Goal: Transaction & Acquisition: Book appointment/travel/reservation

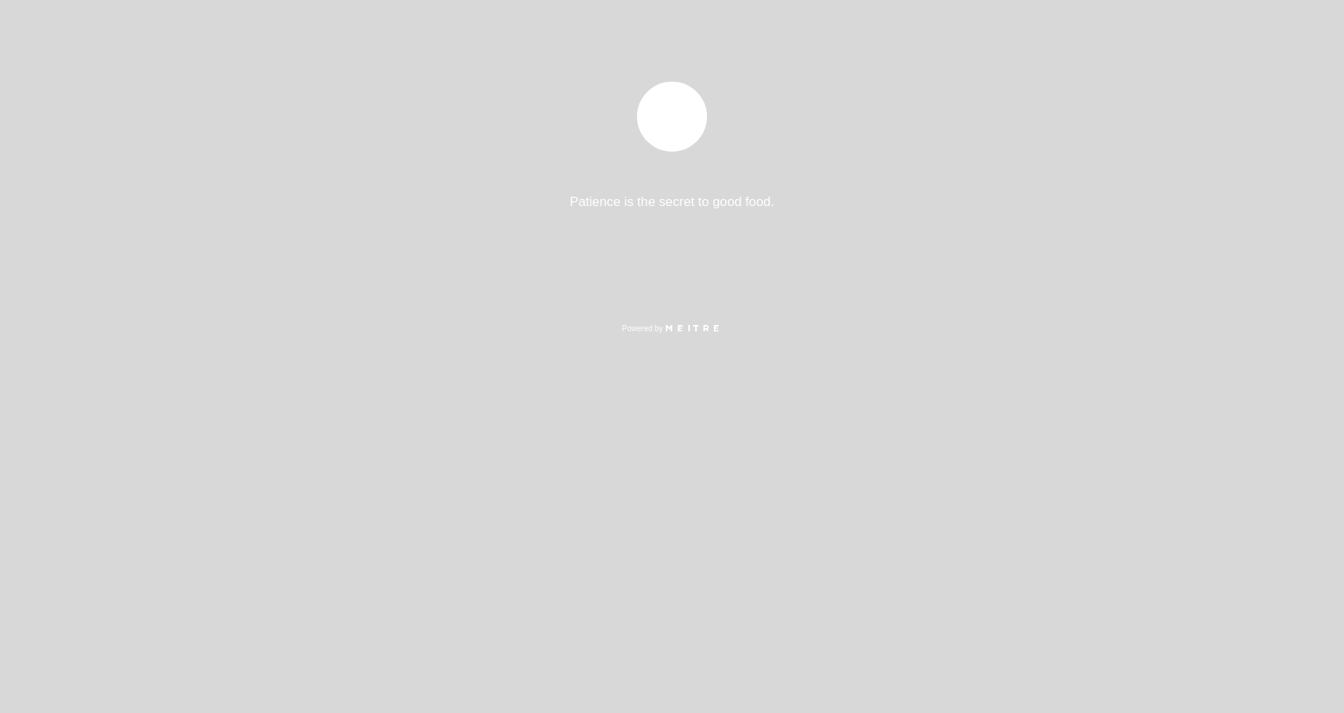
select select "es"
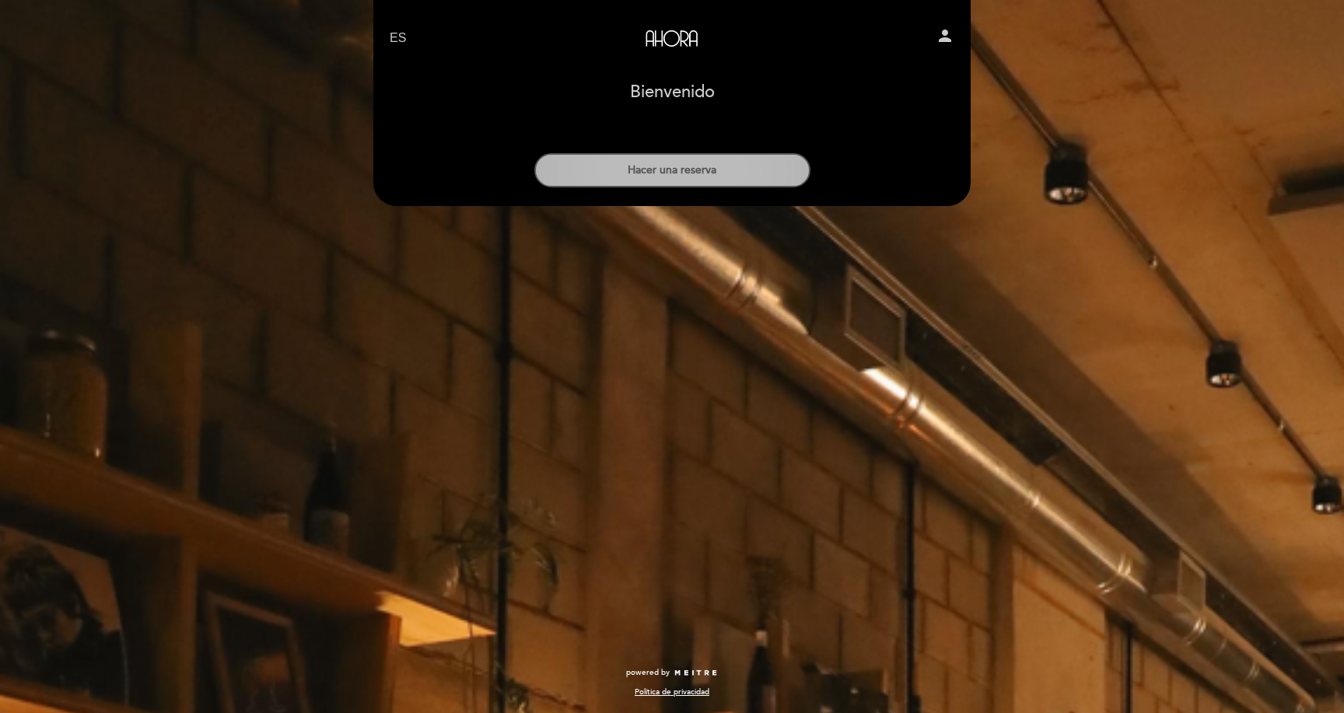
click at [689, 174] on button "Hacer una reserva" at bounding box center [672, 170] width 276 height 34
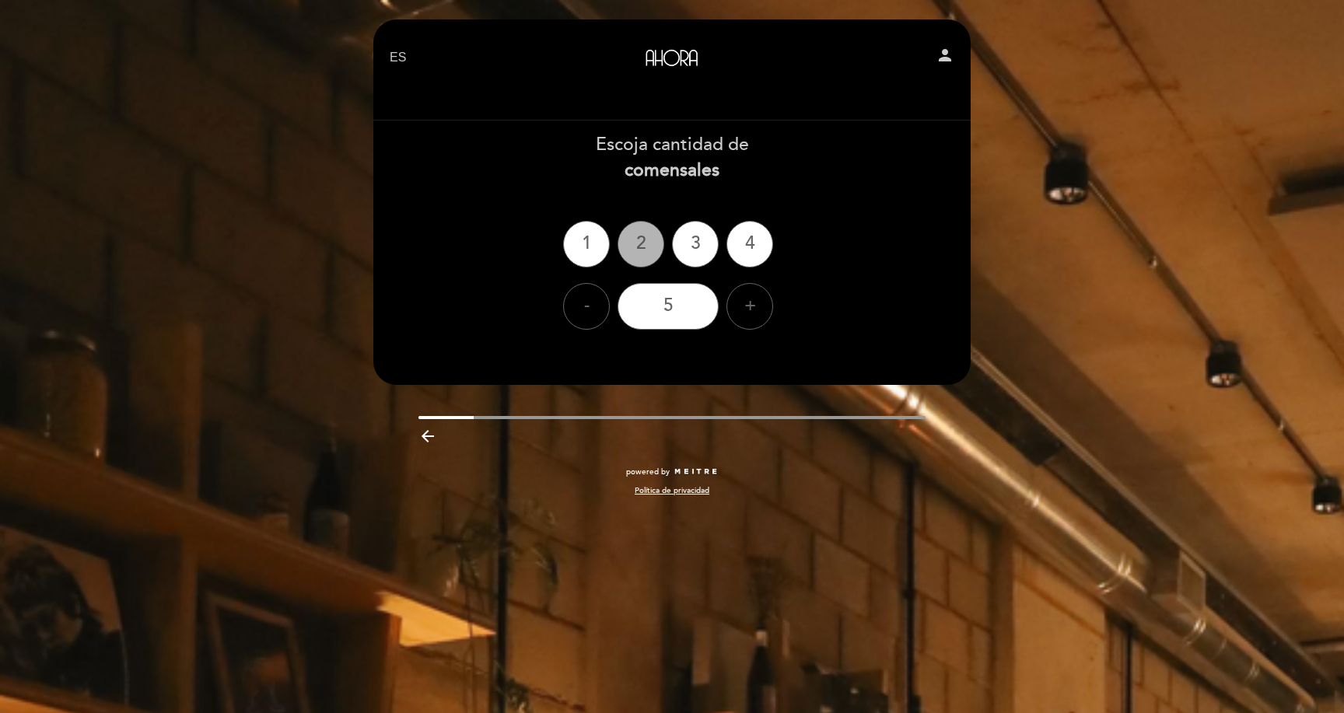
click at [641, 238] on div "2" at bounding box center [641, 244] width 47 height 47
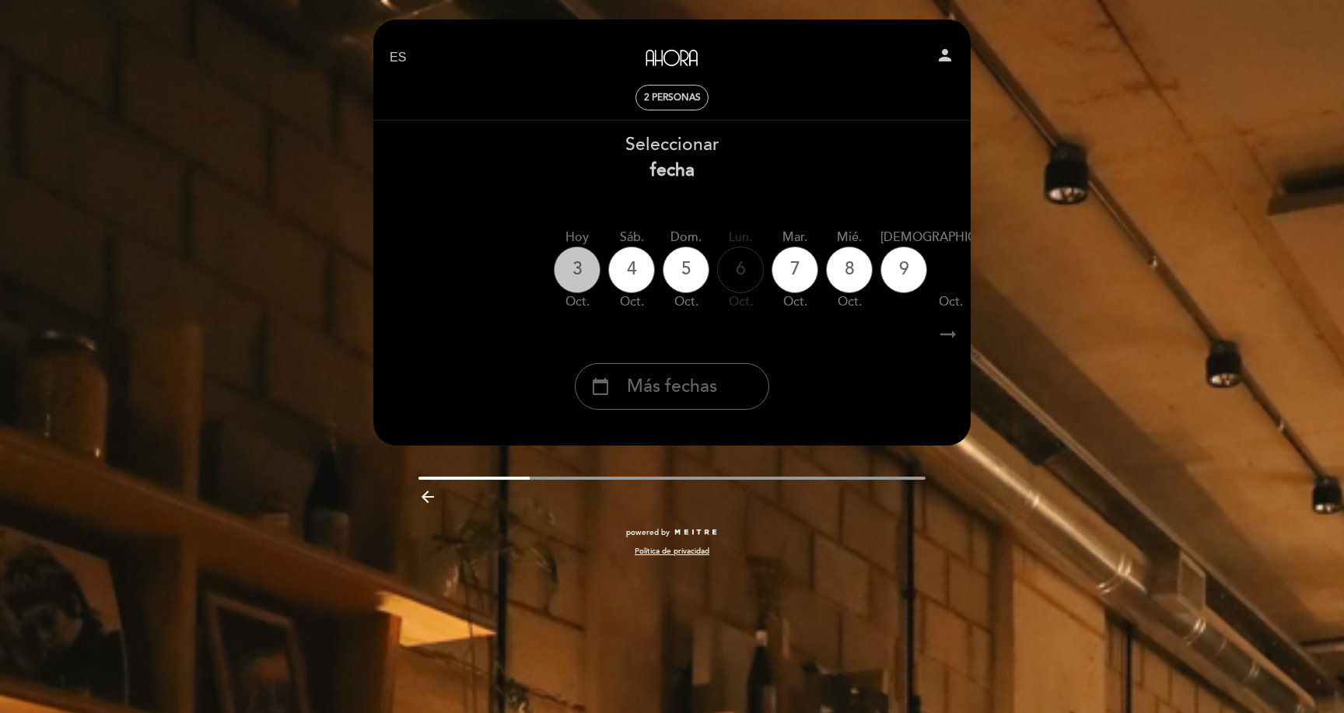
click at [566, 272] on div "3" at bounding box center [577, 270] width 47 height 47
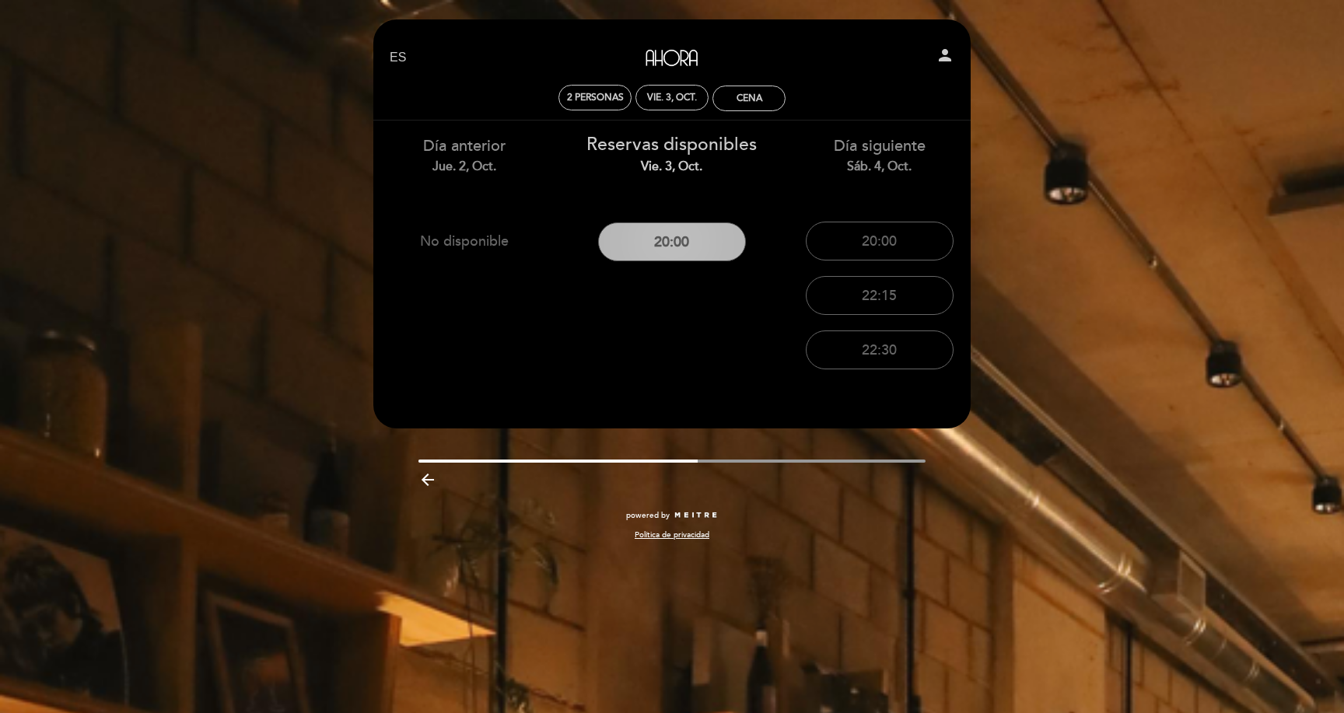
click at [682, 244] on button "20:00" at bounding box center [672, 242] width 148 height 39
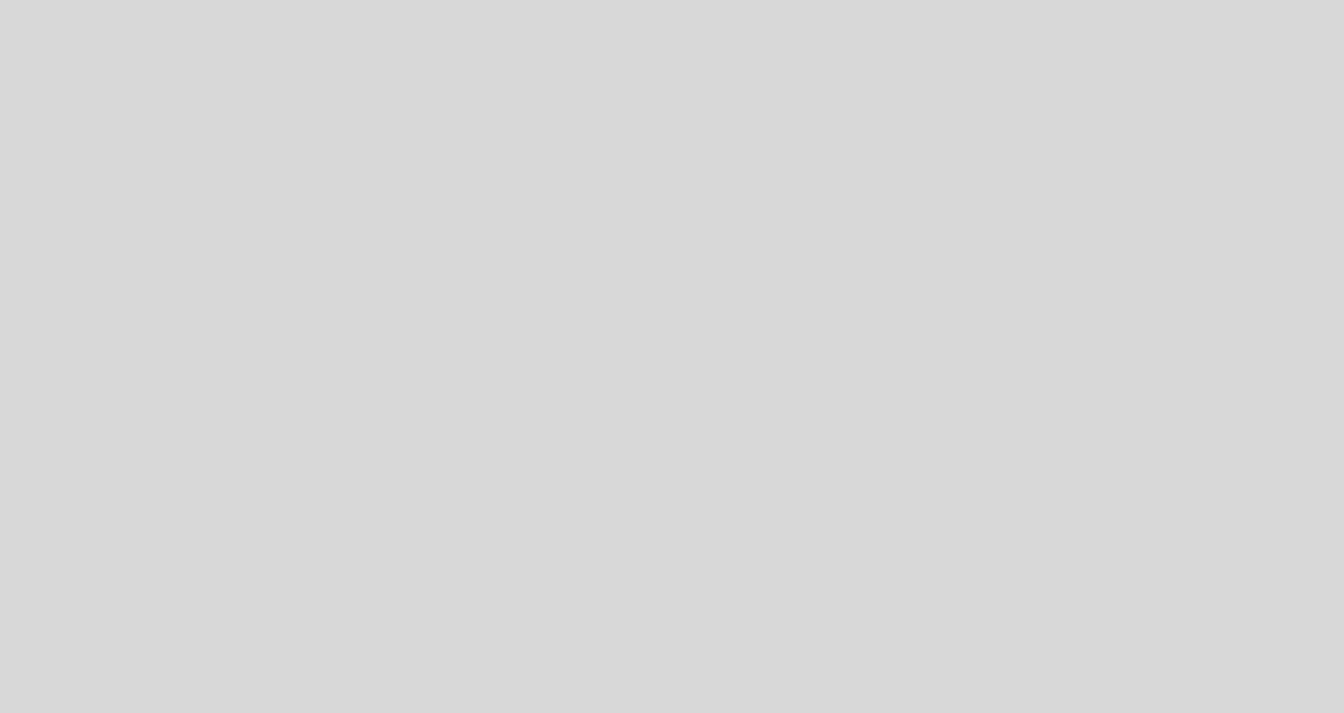
select select "es"
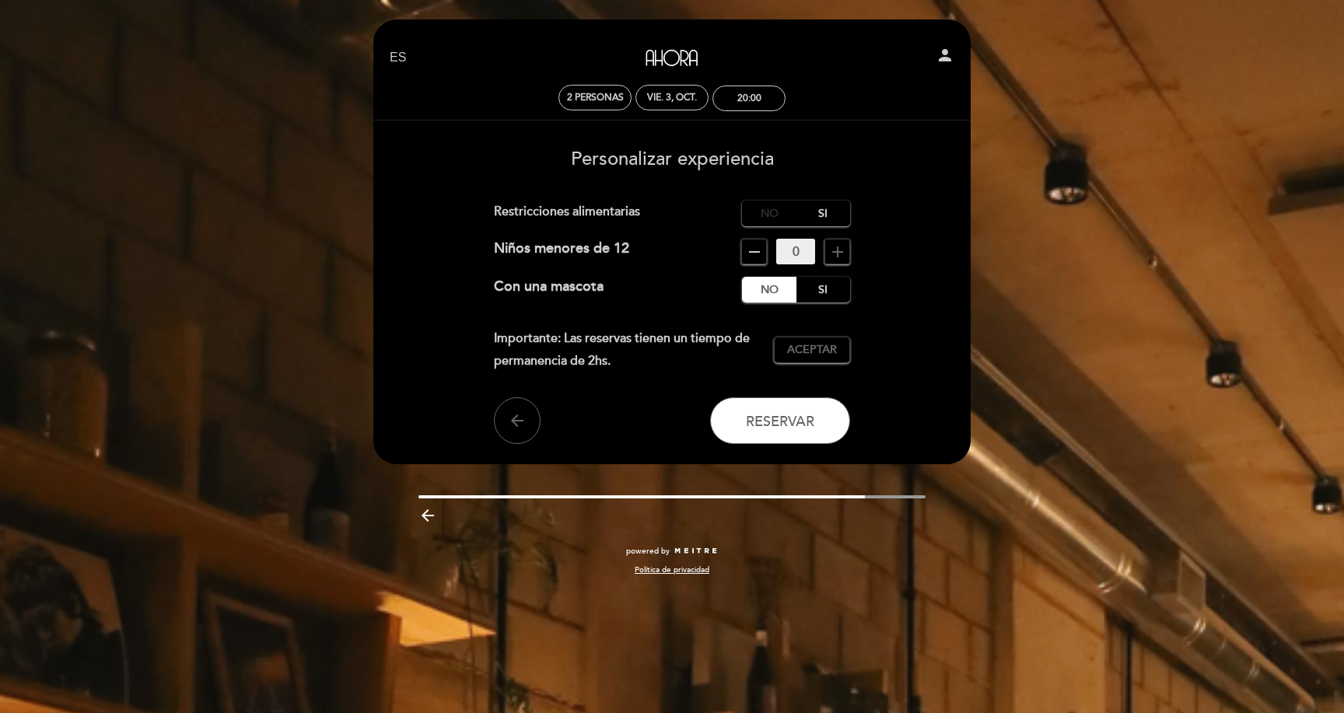
click at [762, 205] on label "No" at bounding box center [769, 214] width 54 height 26
click at [823, 364] on div "Importante: Las reservas tienen un tiempo de permanencia de 2hs. Aceptar Acepta…" at bounding box center [672, 350] width 357 height 45
click at [814, 350] on span "Aceptar" at bounding box center [812, 350] width 50 height 16
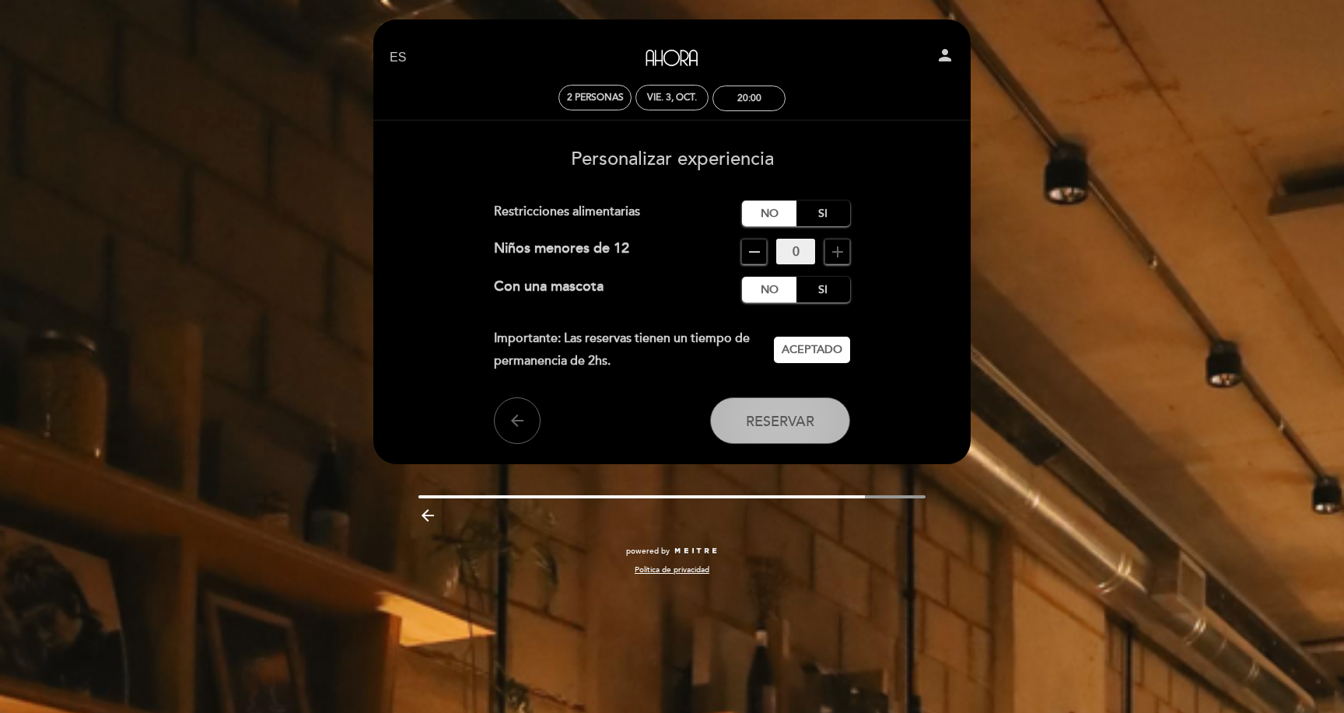
drag, startPoint x: 785, startPoint y: 416, endPoint x: 809, endPoint y: 417, distance: 24.1
click at [785, 415] on span "Reservar" at bounding box center [780, 420] width 68 height 17
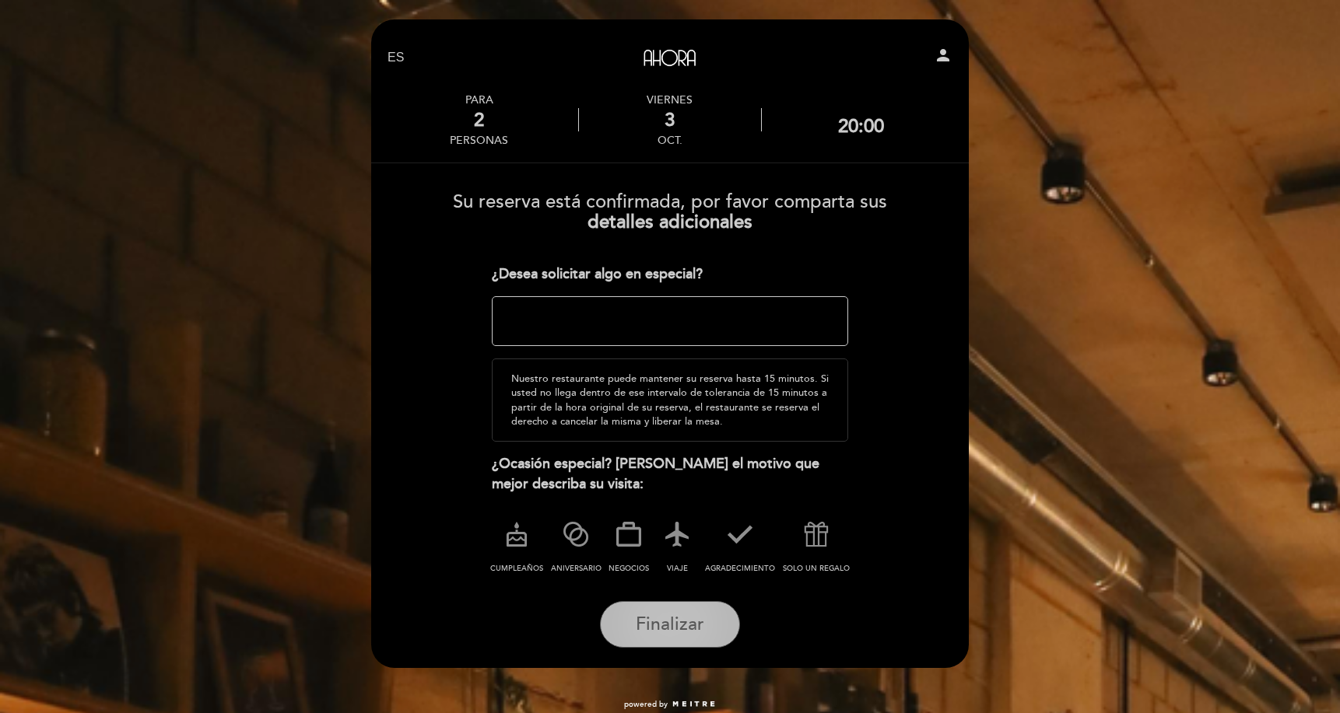
click at [655, 618] on span "Finalizar" at bounding box center [670, 625] width 68 height 22
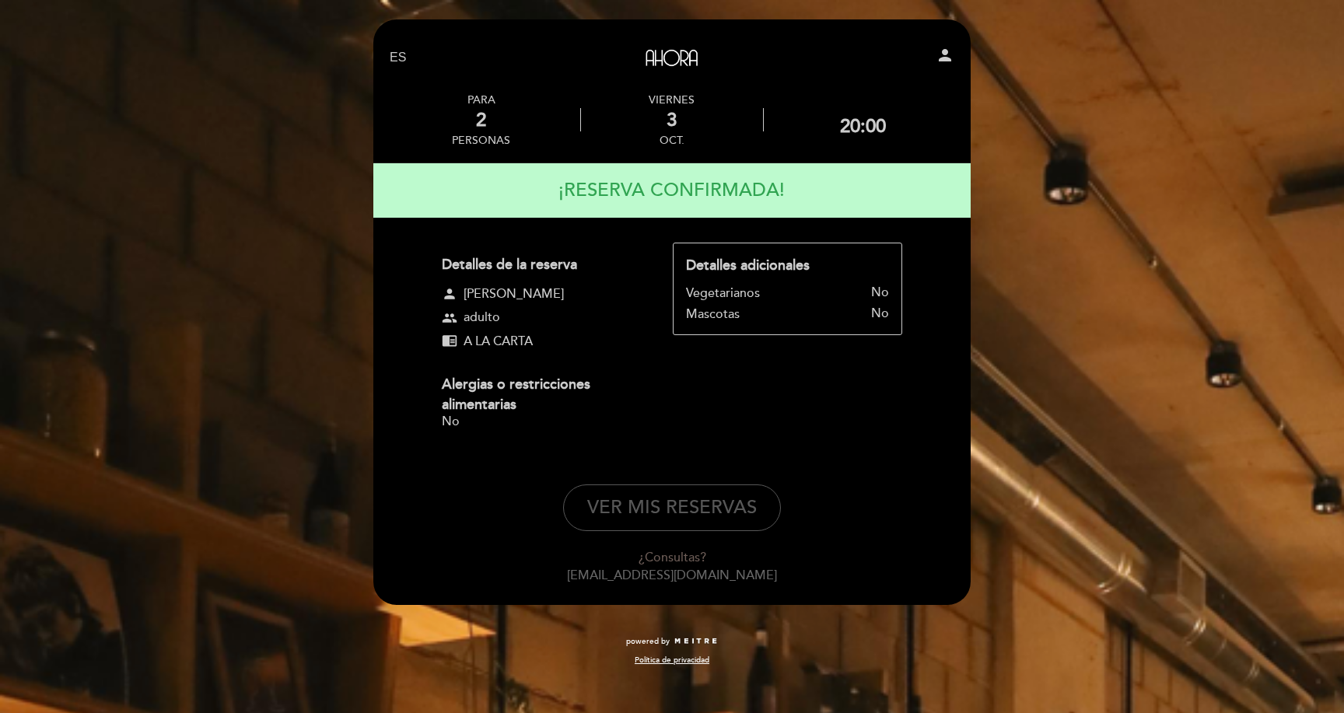
click at [682, 518] on button "VER MIS RESERVAS" at bounding box center [672, 508] width 218 height 47
select select "es"
